Goal: Information Seeking & Learning: Learn about a topic

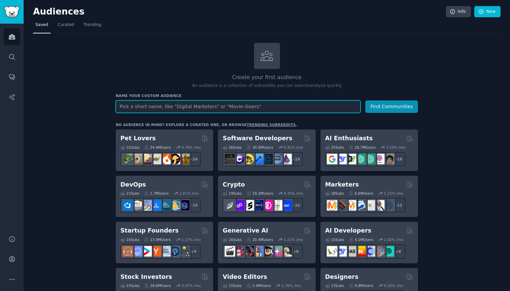
click at [270, 109] on input "text" at bounding box center [238, 106] width 245 height 12
type input "health"
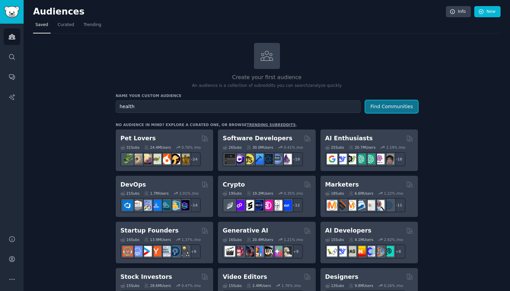
click at [393, 109] on button "Find Communities" at bounding box center [392, 106] width 53 height 12
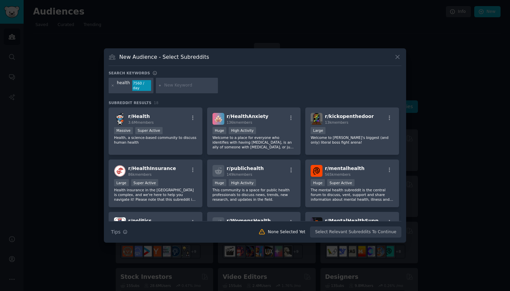
click at [398, 55] on icon at bounding box center [397, 56] width 7 height 7
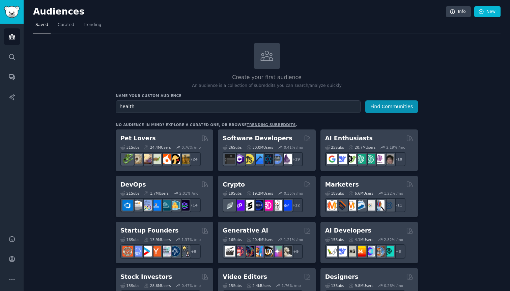
click at [134, 54] on div "Create your first audience An audience is a collection of subreddits you can se…" at bounding box center [267, 66] width 302 height 46
click at [11, 96] on icon "Sidebar" at bounding box center [11, 97] width 7 height 7
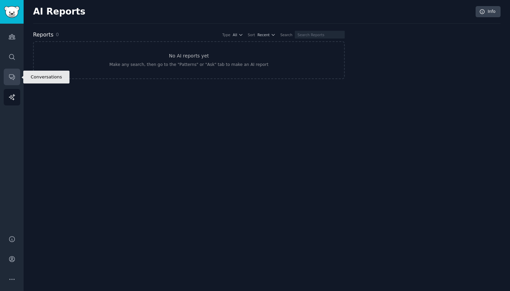
click at [6, 75] on link "Conversations" at bounding box center [12, 77] width 17 height 17
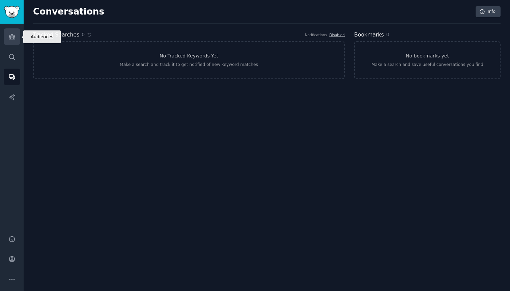
click at [11, 35] on icon "Sidebar" at bounding box center [11, 36] width 7 height 7
